Goal: Check status: Check status

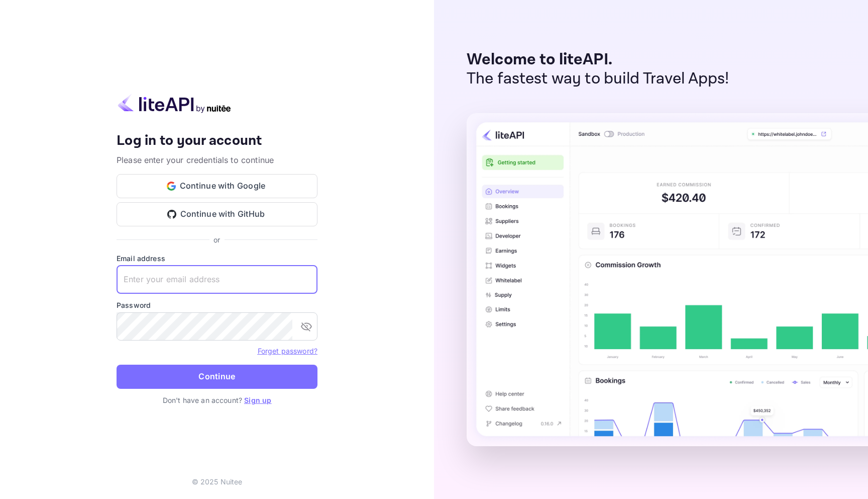
click at [231, 277] on input "text" at bounding box center [217, 279] width 201 height 28
click at [166, 273] on input "text" at bounding box center [217, 279] width 201 height 28
type input "[EMAIL_ADDRESS][DOMAIN_NAME]"
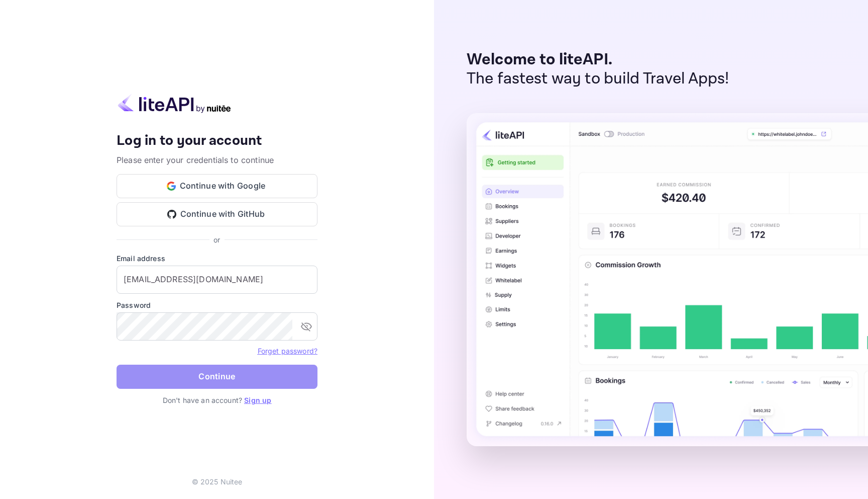
click at [191, 377] on button "Continue" at bounding box center [217, 376] width 201 height 24
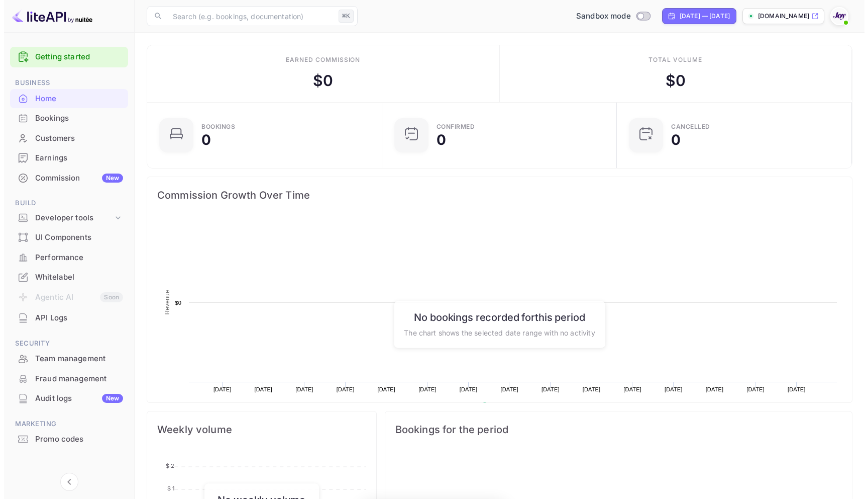
scroll to position [156, 222]
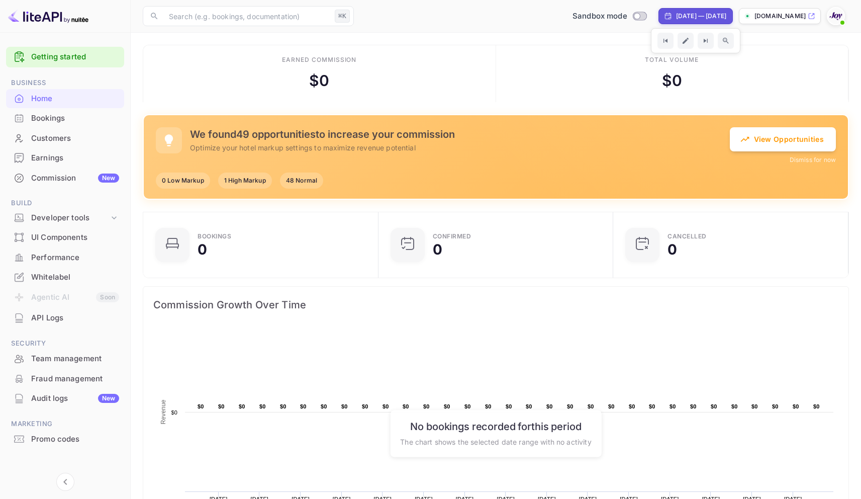
click at [37, 114] on div "Bookings" at bounding box center [75, 119] width 88 height 12
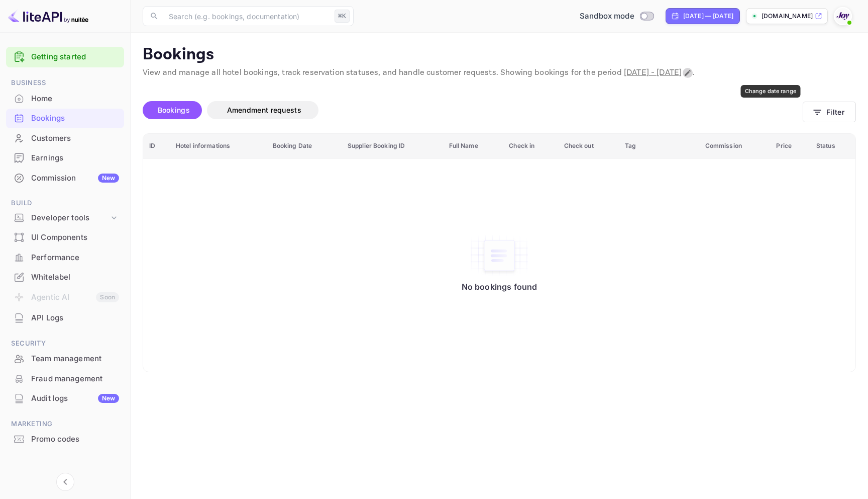
click at [692, 69] on icon "Change date range" at bounding box center [688, 73] width 8 height 8
select select "7"
select select "2025"
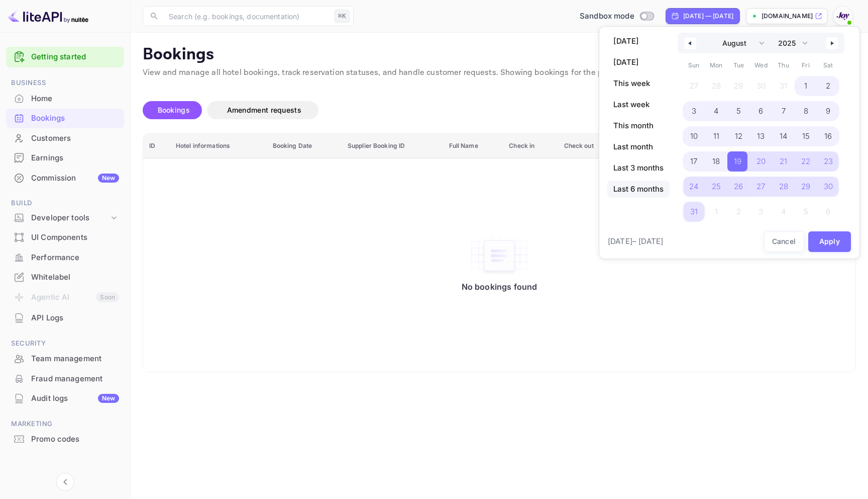
click at [635, 187] on span "Last 6 months" at bounding box center [639, 188] width 62 height 17
select select "2"
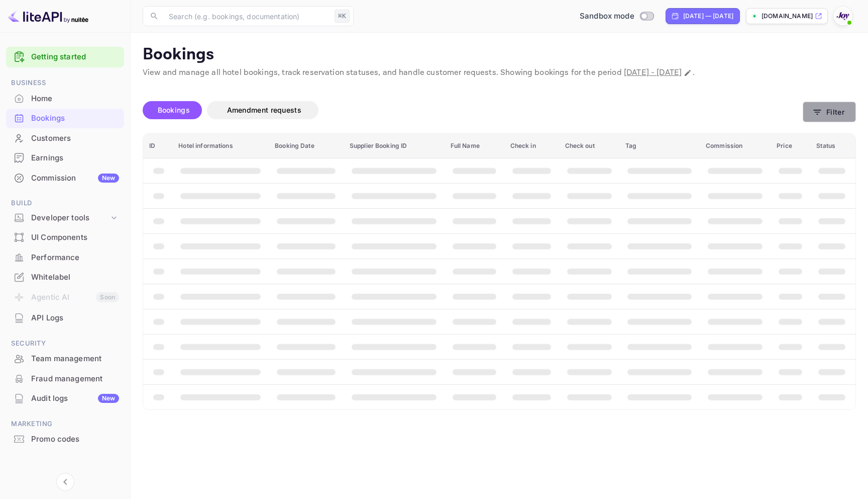
click at [837, 111] on button "Filter" at bounding box center [829, 112] width 53 height 21
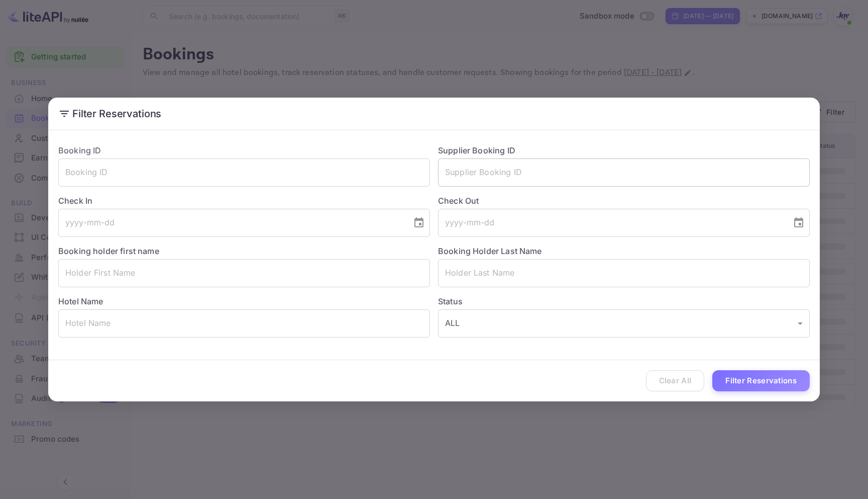
click at [480, 172] on input "text" at bounding box center [624, 172] width 372 height 28
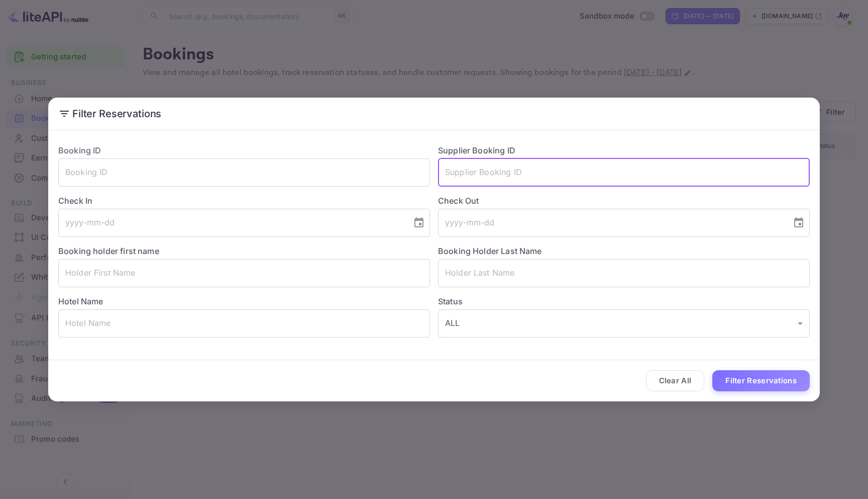
paste input "8764333"
type input "8764333"
click at [753, 378] on button "Filter Reservations" at bounding box center [762, 381] width 98 height 22
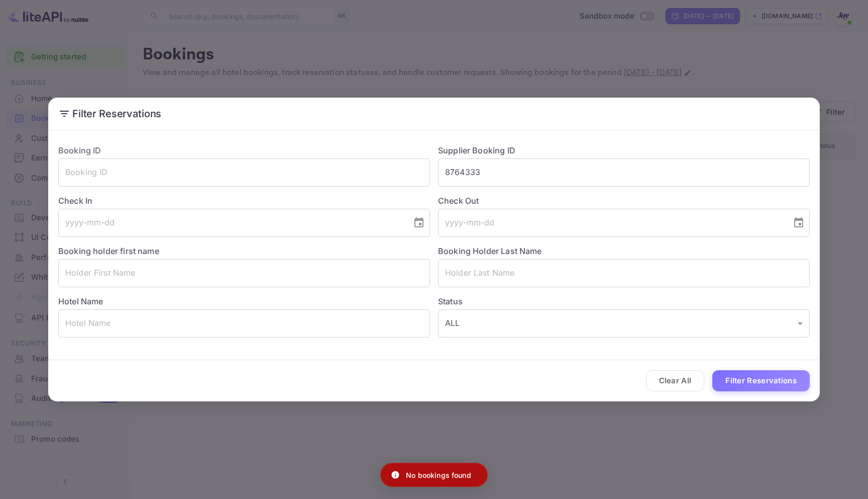
click at [634, 62] on div "Filter Reservations Booking ID ​ Supplier Booking ID 8764333 ​ Check In ​ Check…" at bounding box center [434, 249] width 868 height 499
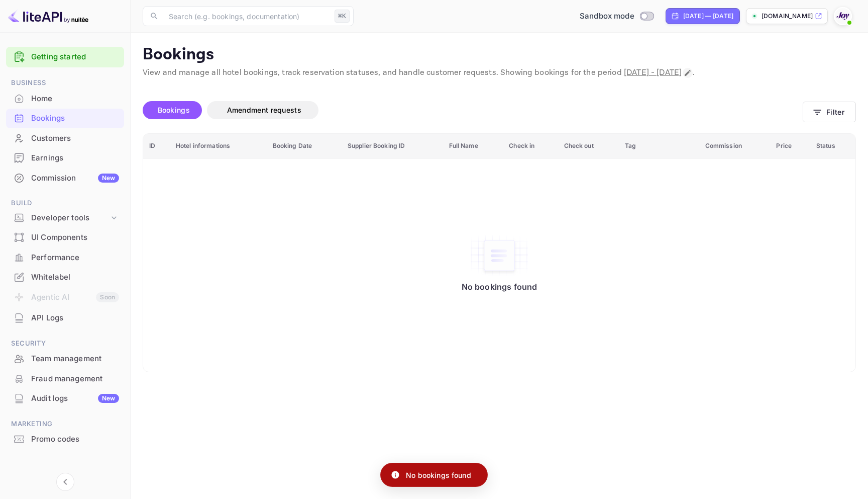
click at [691, 72] on icon "Change date range" at bounding box center [688, 73] width 6 height 6
select select "2"
select select "2025"
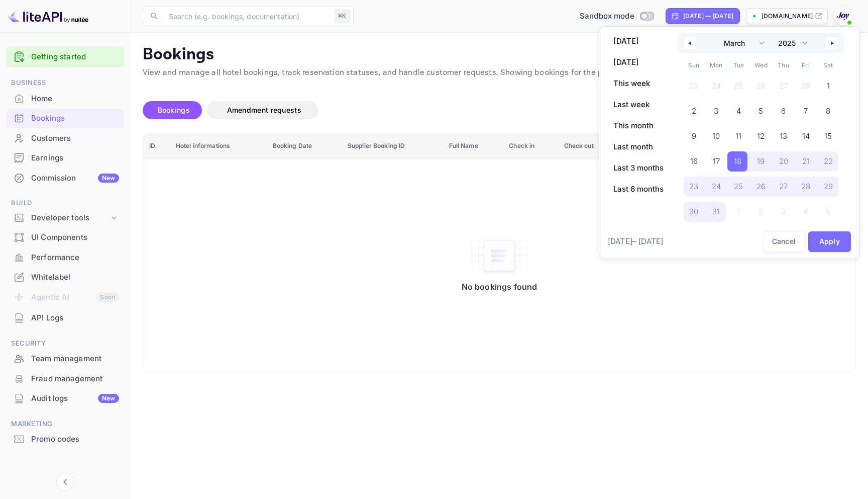
click at [688, 37] on button "button" at bounding box center [691, 43] width 12 height 12
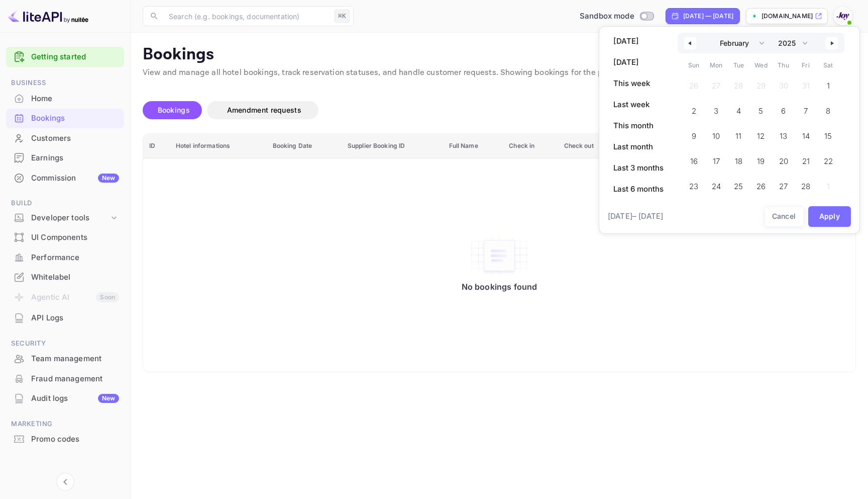
click at [688, 38] on button "button" at bounding box center [691, 43] width 12 height 12
click at [689, 38] on button "button" at bounding box center [691, 43] width 12 height 12
select select "11"
select select "2024"
click at [689, 41] on icon "button" at bounding box center [689, 43] width 5 height 4
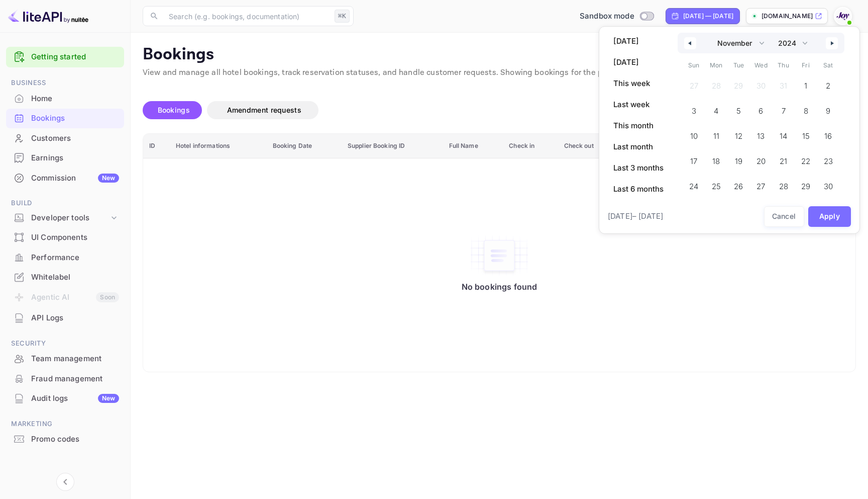
click at [690, 41] on icon "button" at bounding box center [689, 43] width 5 height 4
click at [742, 81] on span "1" at bounding box center [738, 86] width 20 height 20
click at [829, 45] on button "button" at bounding box center [832, 43] width 12 height 12
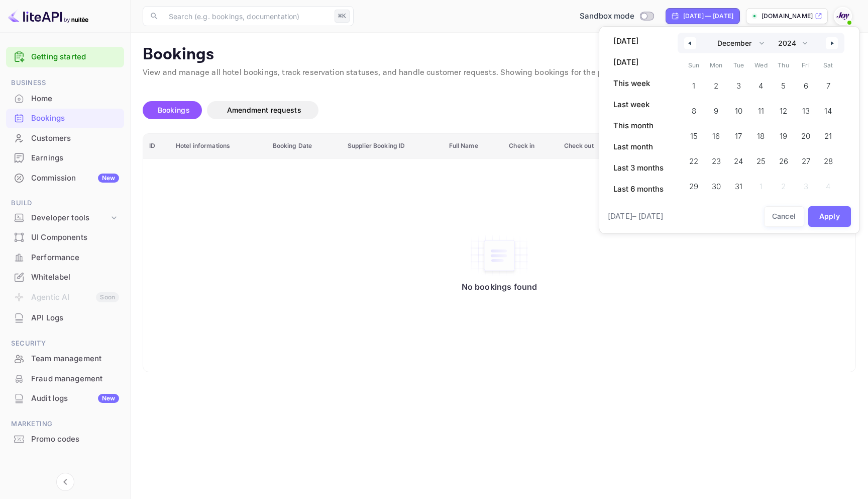
select select "0"
select select "2025"
click at [829, 45] on button "button" at bounding box center [832, 43] width 12 height 12
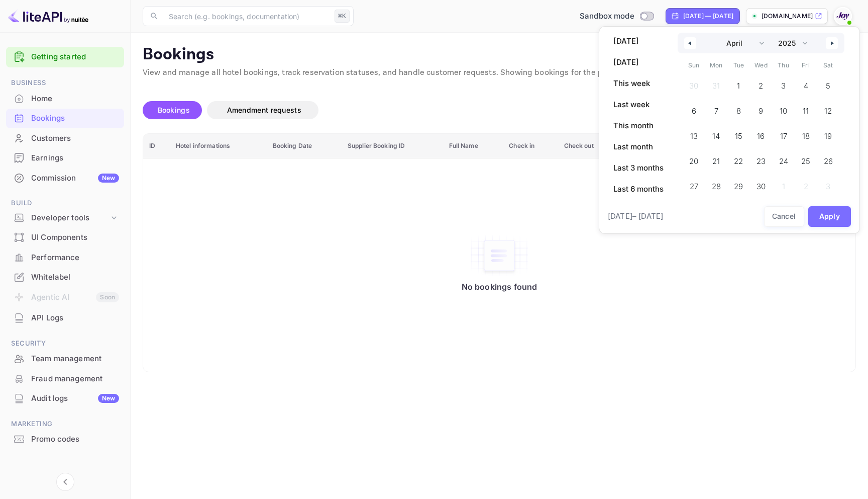
click at [829, 45] on button "button" at bounding box center [832, 43] width 12 height 12
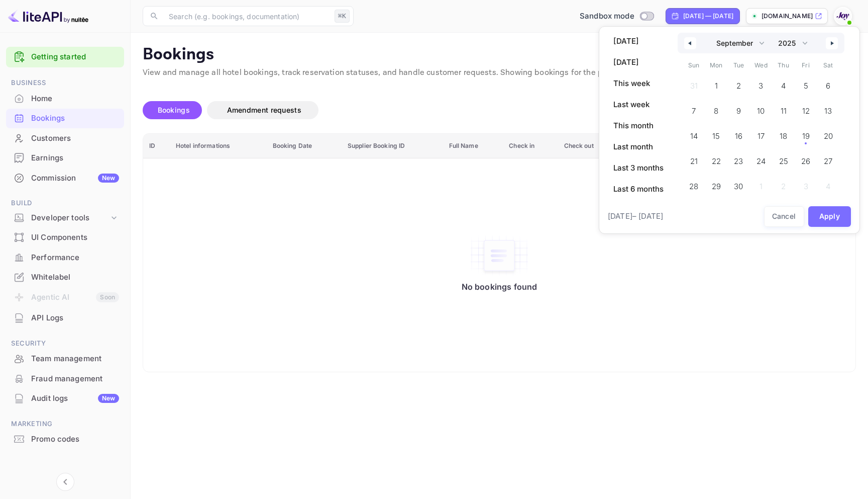
click at [829, 45] on button "button" at bounding box center [832, 43] width 12 height 12
select select "0"
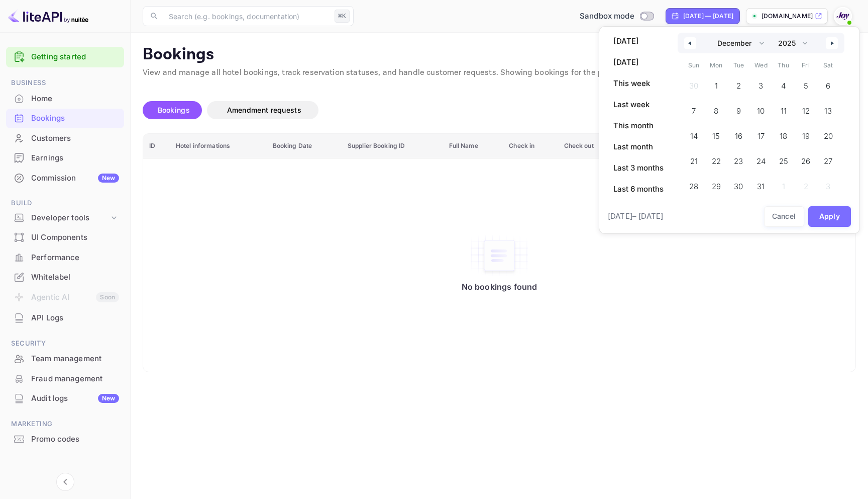
select select "2026"
click at [685, 41] on button "button" at bounding box center [691, 43] width 12 height 12
select select "11"
select select "2025"
click at [685, 41] on button "button" at bounding box center [691, 43] width 12 height 12
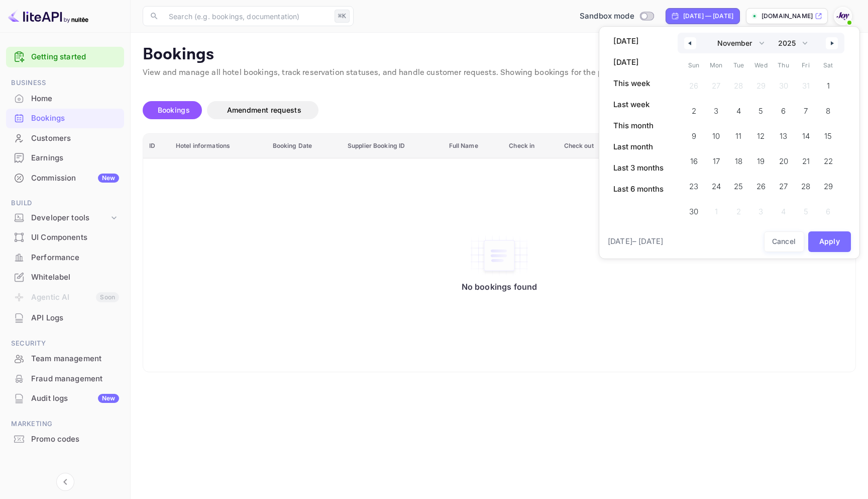
click at [685, 41] on button "button" at bounding box center [691, 43] width 12 height 12
click at [839, 41] on div "January February March April May June July August September October November [D…" at bounding box center [761, 43] width 167 height 21
click at [832, 42] on icon "button" at bounding box center [833, 43] width 5 height 4
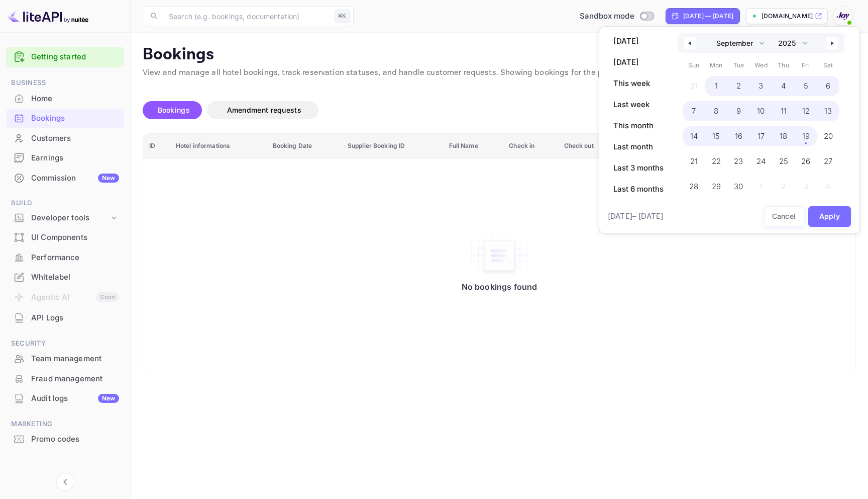
click at [803, 135] on span "19" at bounding box center [807, 136] width 8 height 18
select select "9"
select select "2024"
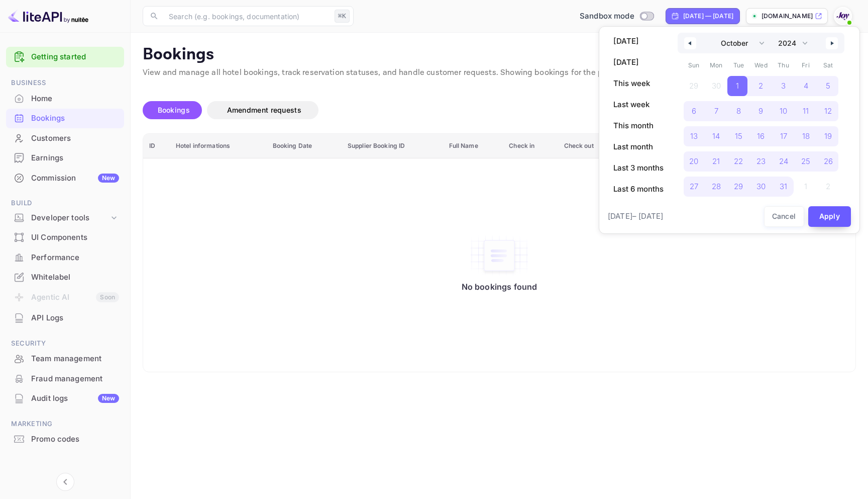
click at [837, 211] on button "Apply" at bounding box center [830, 216] width 43 height 21
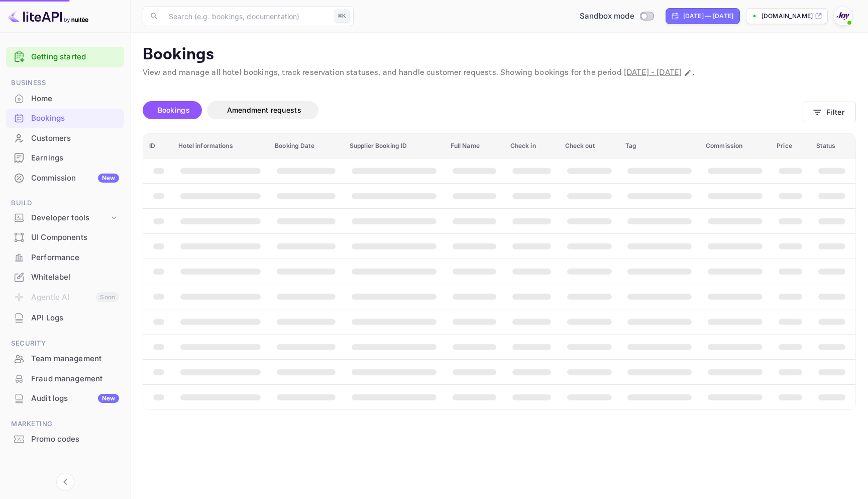
select select "8"
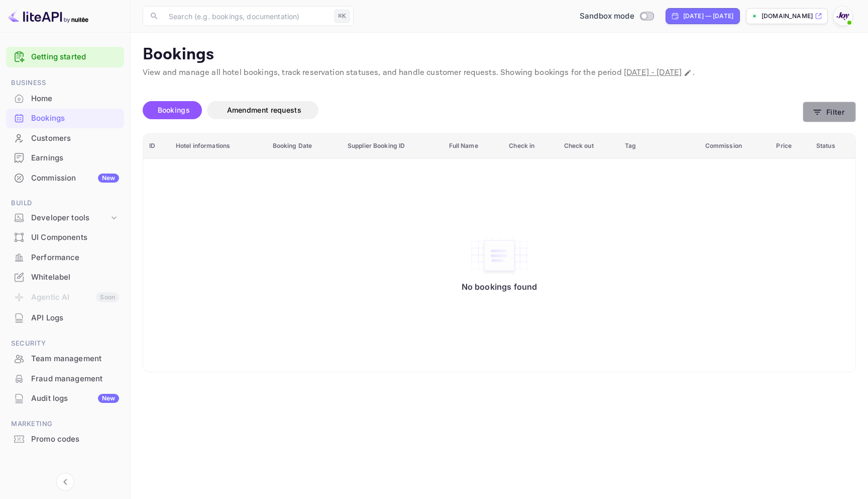
click at [822, 108] on icon "button" at bounding box center [818, 112] width 10 height 10
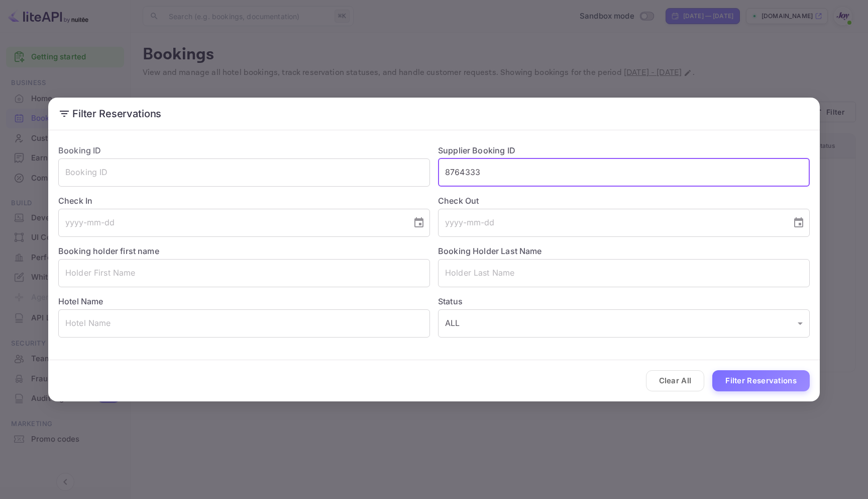
drag, startPoint x: 524, startPoint y: 178, endPoint x: 439, endPoint y: 169, distance: 85.9
click at [439, 169] on input "8764333" at bounding box center [624, 172] width 372 height 28
click at [756, 386] on button "Filter Reservations" at bounding box center [762, 381] width 98 height 22
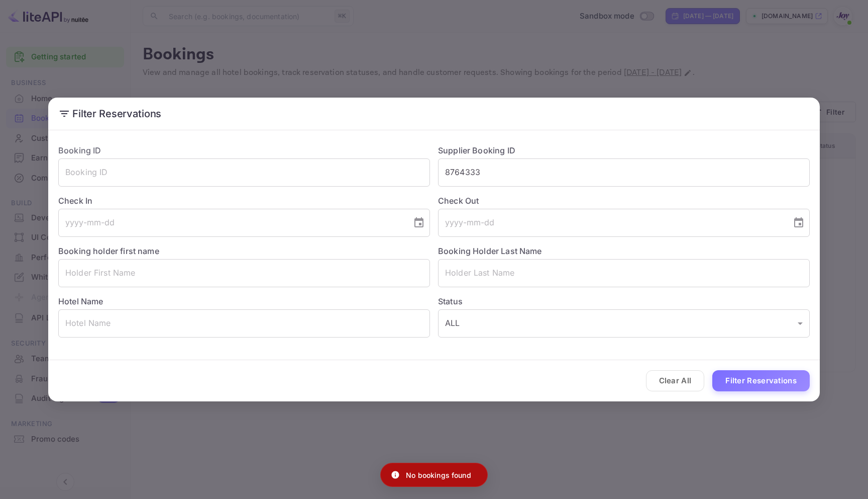
click at [772, 26] on div "Filter Reservations Booking ID ​ Supplier Booking ID 8764333 ​ Check In ​ Check…" at bounding box center [434, 249] width 868 height 499
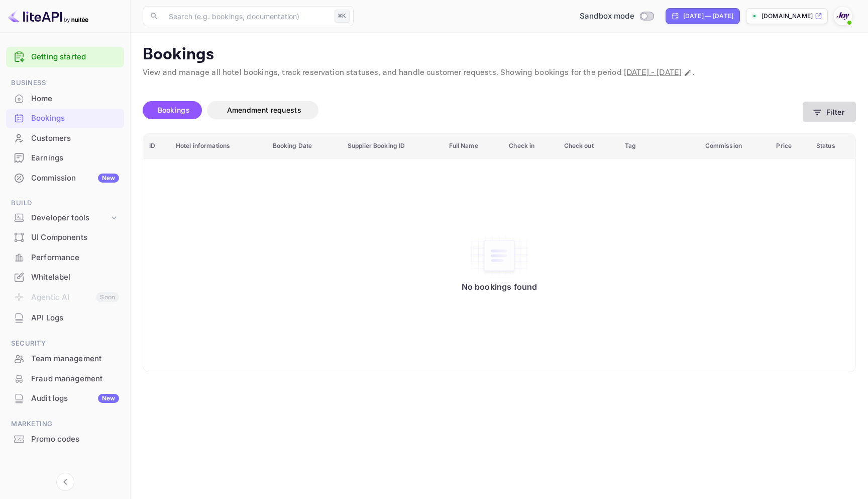
click at [818, 109] on icon "button" at bounding box center [818, 112] width 10 height 10
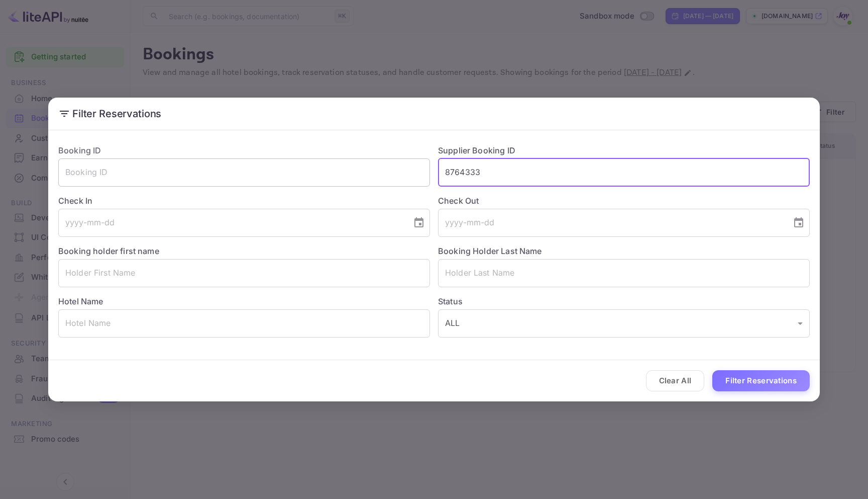
drag, startPoint x: 481, startPoint y: 172, endPoint x: 397, endPoint y: 171, distance: 84.9
click at [397, 171] on div "Booking ID ​ Supplier Booking ID 8764333 ​ Check In ​ Check Out ​ Booking holde…" at bounding box center [430, 236] width 760 height 201
click at [241, 175] on input "text" at bounding box center [244, 172] width 372 height 28
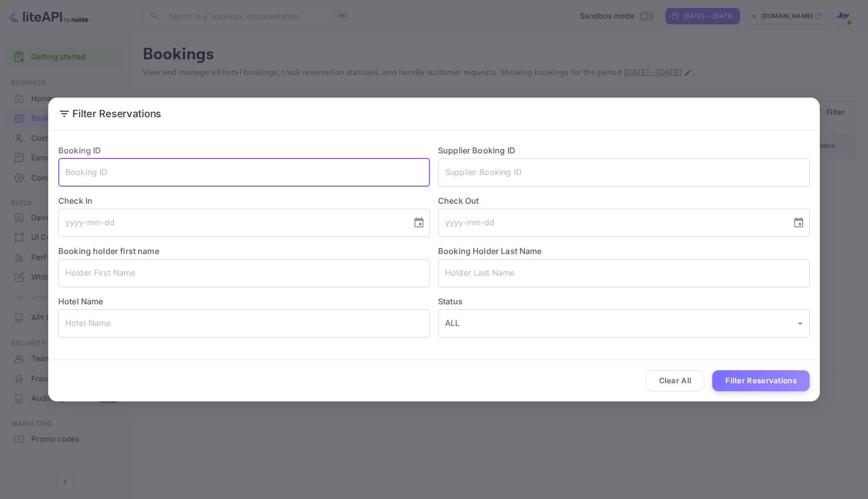
paste input "9T5S0xpO_"
type input "9T5S0xpO_"
click at [783, 383] on button "Filter Reservations" at bounding box center [762, 381] width 98 height 22
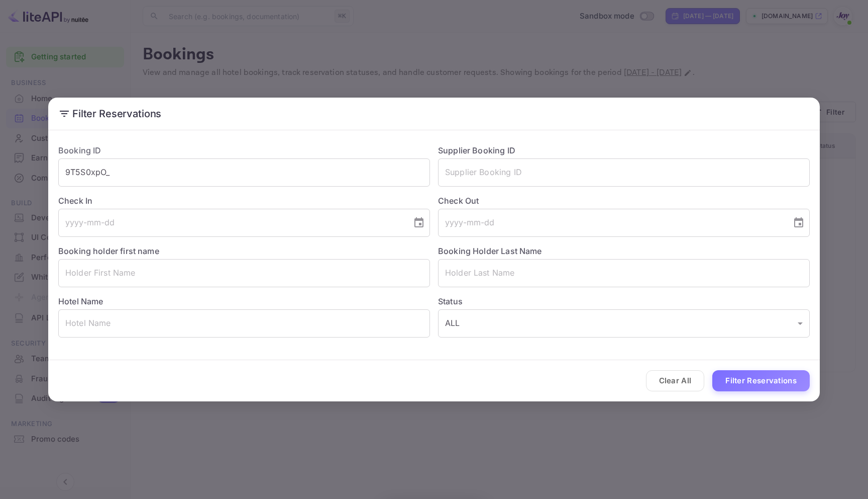
click at [719, 43] on div "Filter Reservations Booking ID 9T5S0xpO_ ​ Supplier Booking ID ​ Check In ​ Che…" at bounding box center [434, 249] width 868 height 499
